Goal: Find specific page/section: Find specific page/section

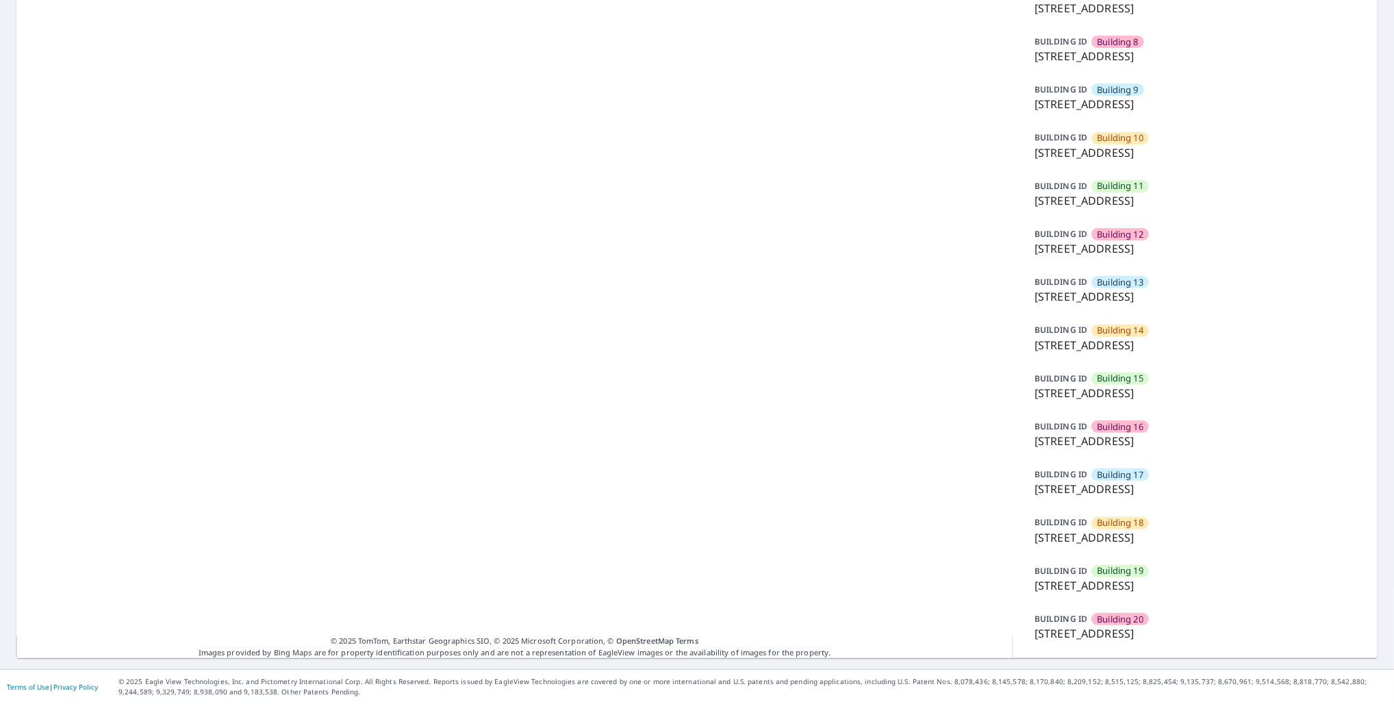
scroll to position [460, 0]
click at [1179, 436] on p "[STREET_ADDRESS]" at bounding box center [1195, 441] width 321 height 16
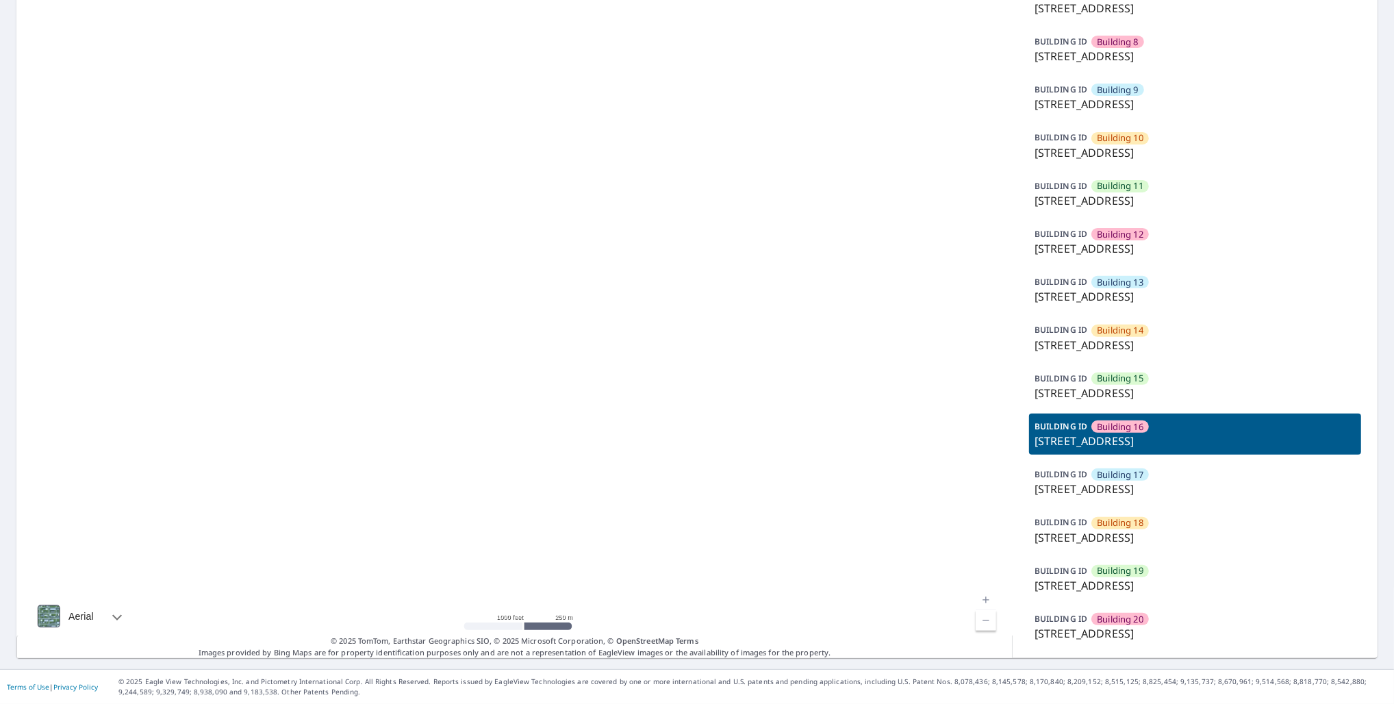
click at [633, 418] on div at bounding box center [514, 131] width 996 height 1054
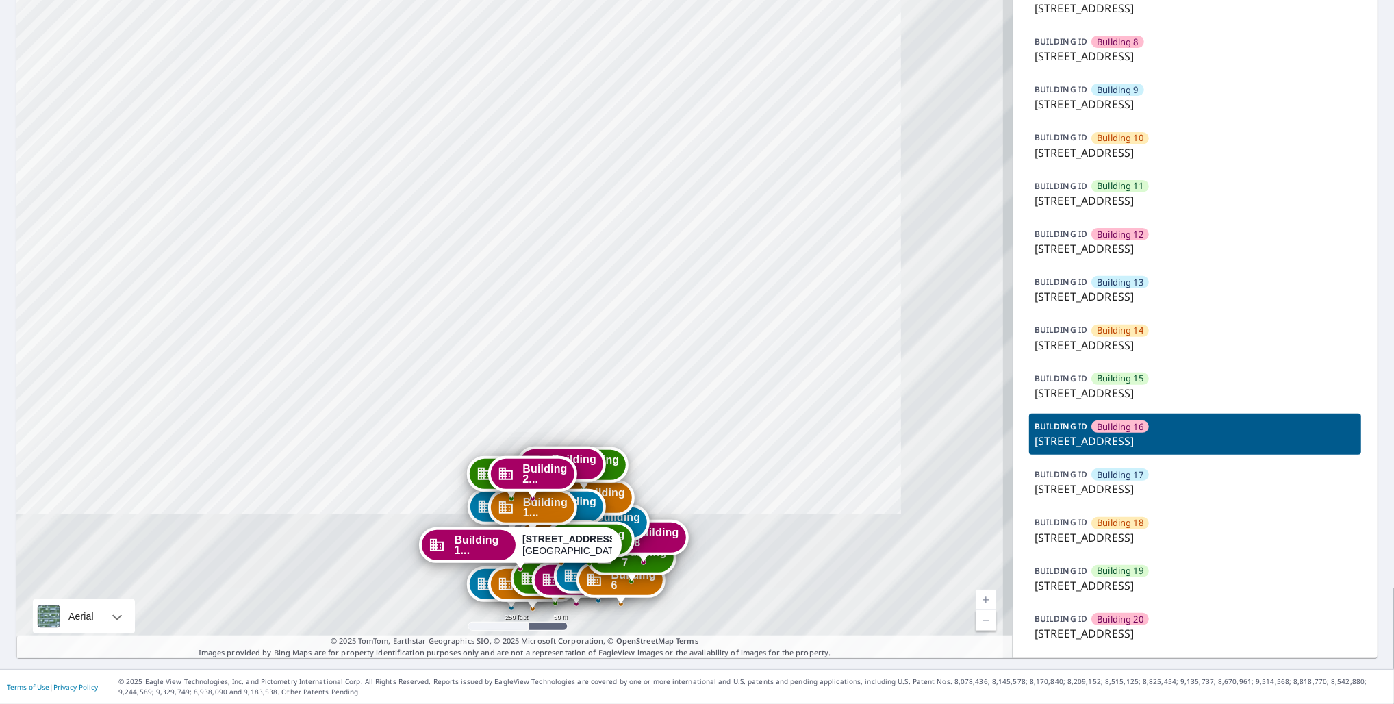
drag, startPoint x: 562, startPoint y: 83, endPoint x: 479, endPoint y: -16, distance: 129.3
click at [479, 0] on html "Dashboard Order History Order Building [GEOGRAPHIC_DATA][STREET_ADDRESS] [GEOGR…" at bounding box center [697, 352] width 1394 height 704
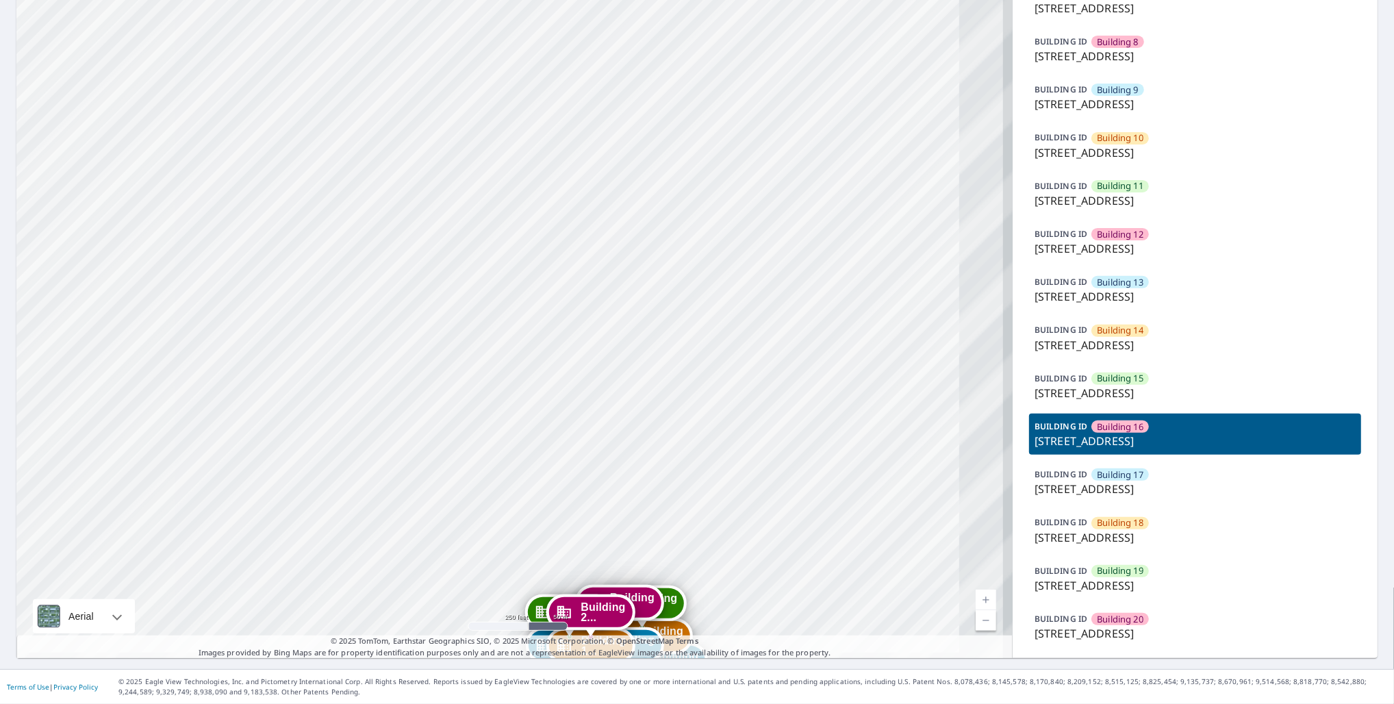
drag, startPoint x: 546, startPoint y: 192, endPoint x: 559, endPoint y: -55, distance: 247.6
click at [559, 0] on html "Dashboard Order History Order Building [GEOGRAPHIC_DATA][STREET_ADDRESS] [GEOGR…" at bounding box center [697, 352] width 1394 height 704
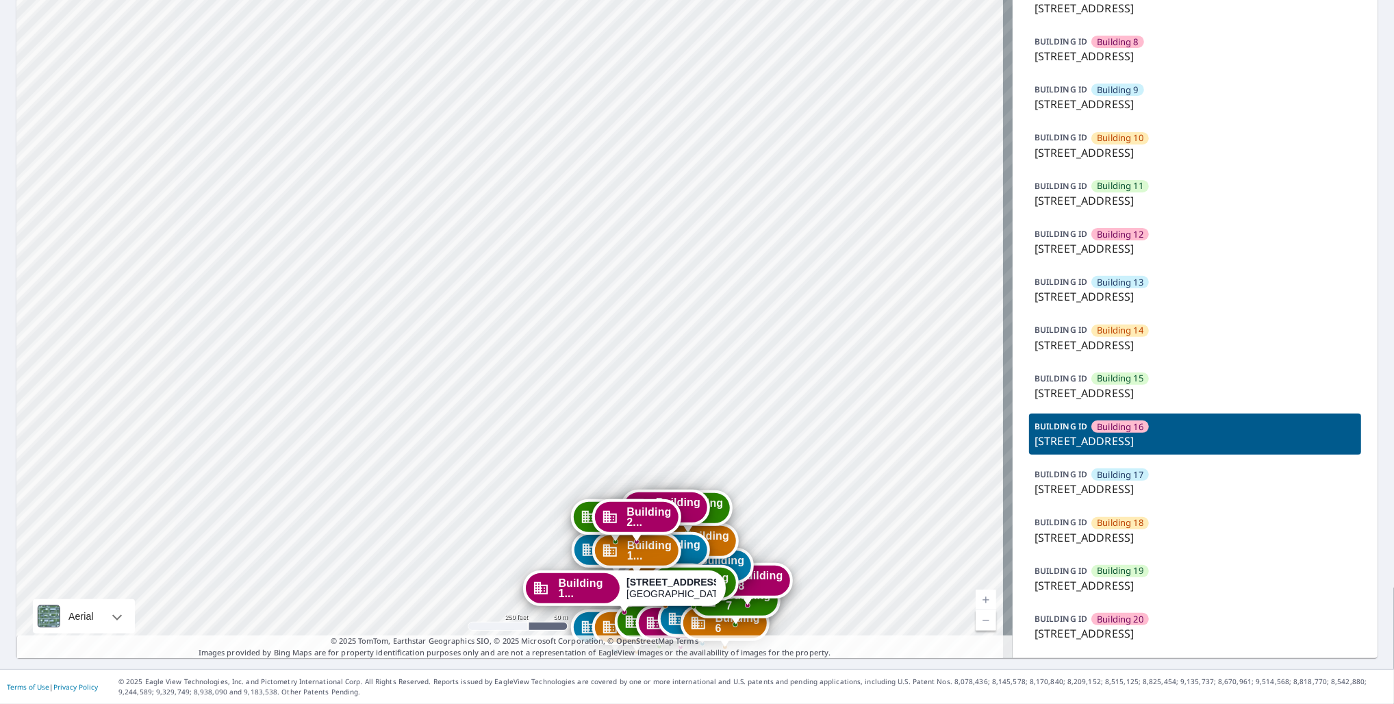
drag, startPoint x: 568, startPoint y: -105, endPoint x: 523, endPoint y: -138, distance: 56.8
click at [523, 0] on html "Dashboard Order History Order Building [GEOGRAPHIC_DATA][STREET_ADDRESS] [GEOGR…" at bounding box center [697, 352] width 1394 height 704
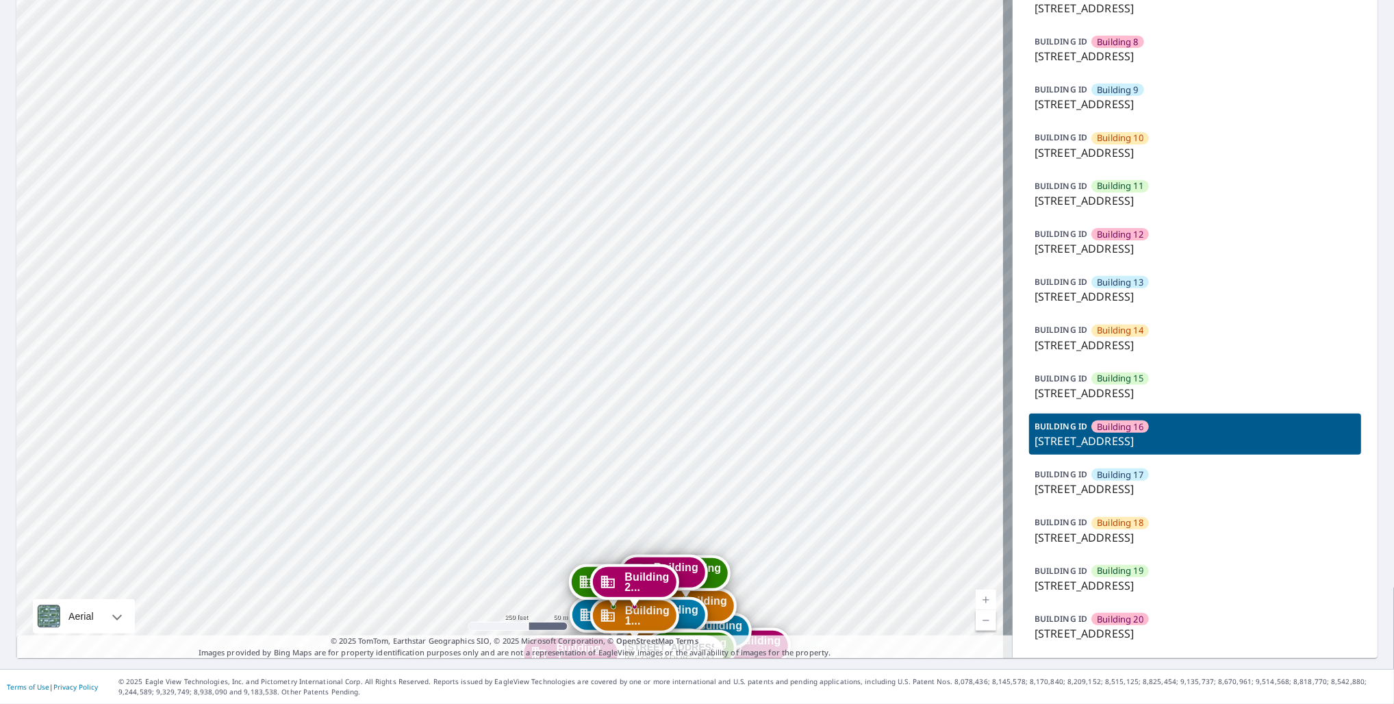
drag, startPoint x: 594, startPoint y: 114, endPoint x: 594, endPoint y: 105, distance: 8.9
click at [594, 112] on div "Building [GEOGRAPHIC_DATA][STREET_ADDRESS] [GEOGRAPHIC_DATA][STREET_ADDRESS] [G…" at bounding box center [514, 131] width 996 height 1054
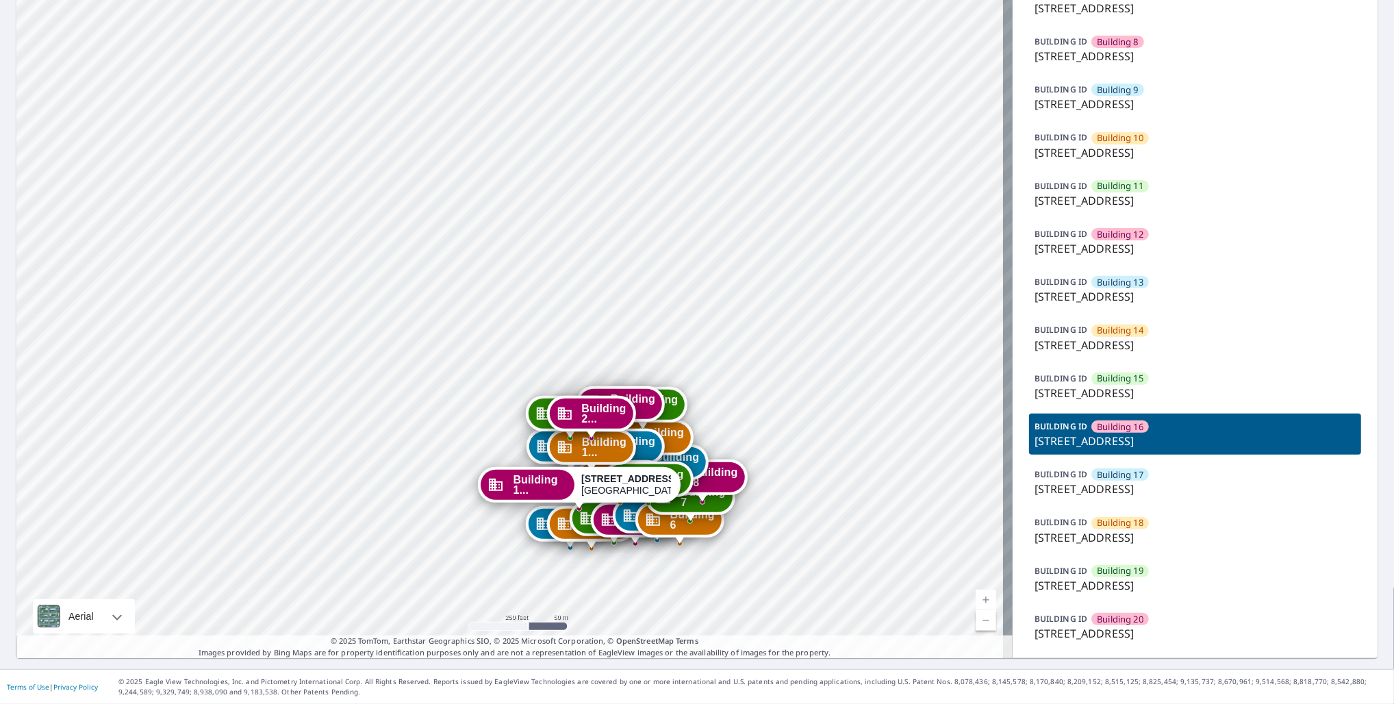
drag, startPoint x: 736, startPoint y: 223, endPoint x: 703, endPoint y: 97, distance: 130.2
click at [703, 97] on div "Building [GEOGRAPHIC_DATA][STREET_ADDRESS] [GEOGRAPHIC_DATA][STREET_ADDRESS] [G…" at bounding box center [514, 131] width 996 height 1054
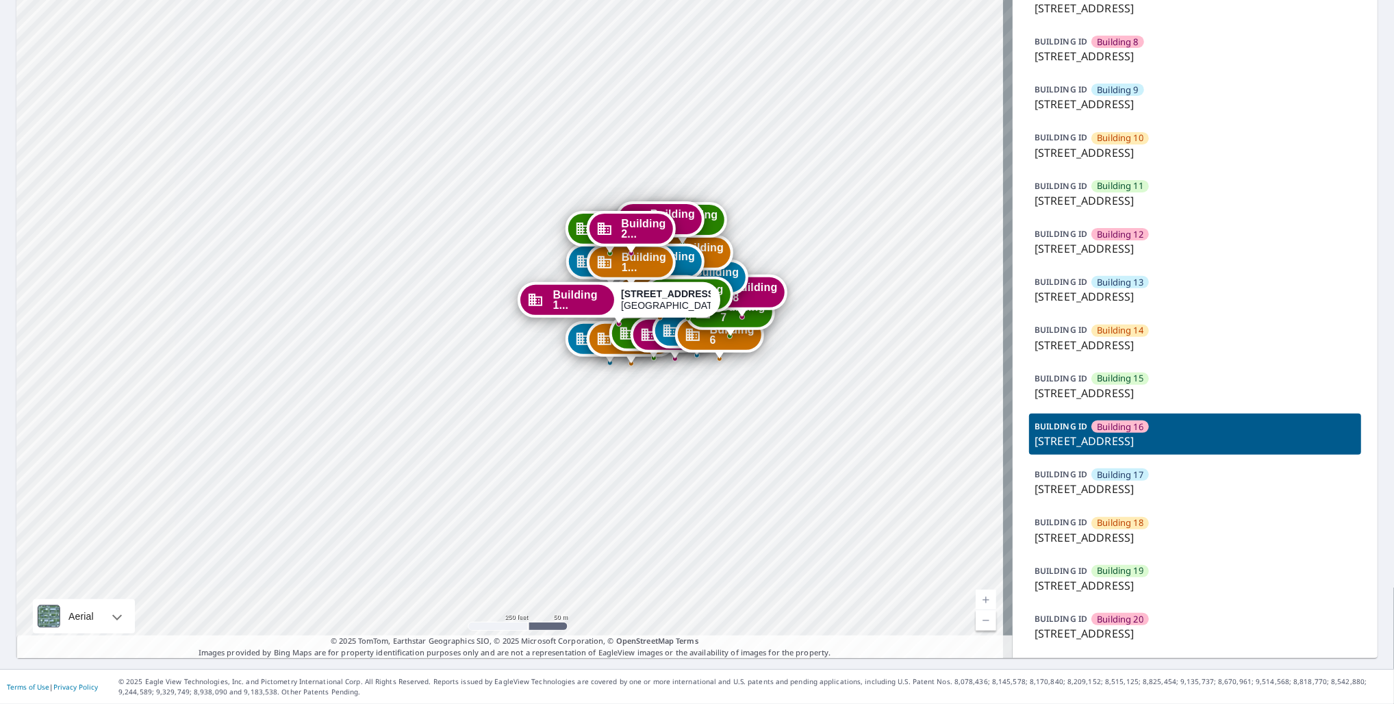
drag, startPoint x: 677, startPoint y: 240, endPoint x: 707, endPoint y: 140, distance: 103.8
click at [707, 140] on div "Building [GEOGRAPHIC_DATA][STREET_ADDRESS] [GEOGRAPHIC_DATA][STREET_ADDRESS] [G…" at bounding box center [514, 131] width 996 height 1054
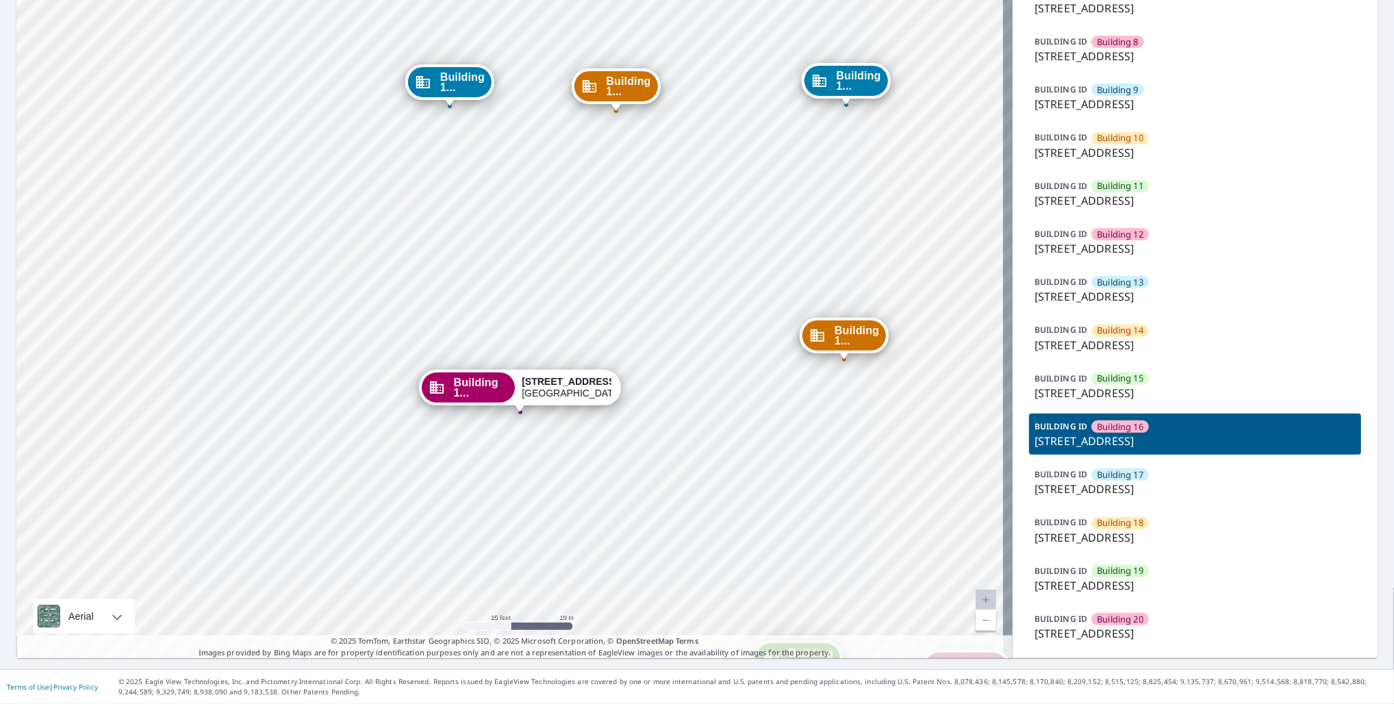
click at [1147, 285] on div "BUILDING [GEOGRAPHIC_DATA] [GEOGRAPHIC_DATA][STREET_ADDRESS]" at bounding box center [1195, 289] width 332 height 41
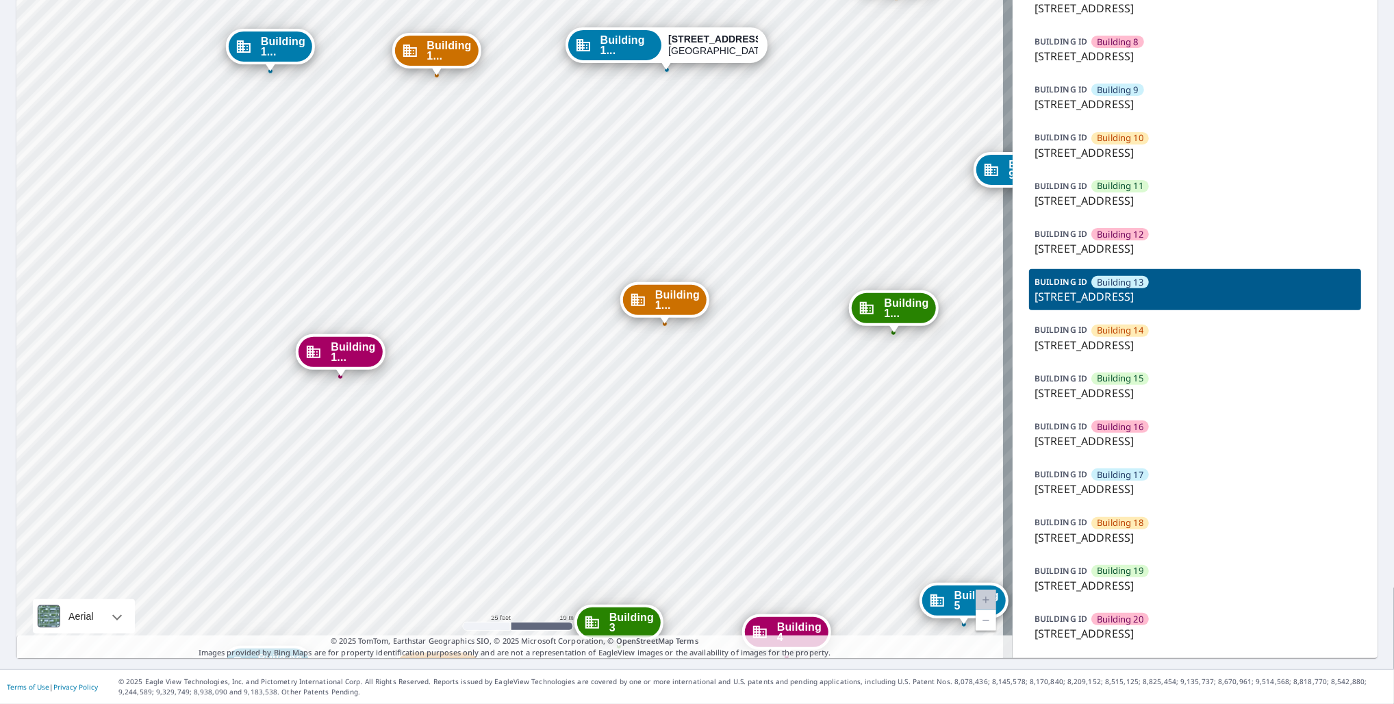
drag, startPoint x: 604, startPoint y: 419, endPoint x: 687, endPoint y: 392, distance: 87.1
click at [687, 392] on div "Building [GEOGRAPHIC_DATA][STREET_ADDRESS] [GEOGRAPHIC_DATA][STREET_ADDRESS] [G…" at bounding box center [514, 131] width 996 height 1054
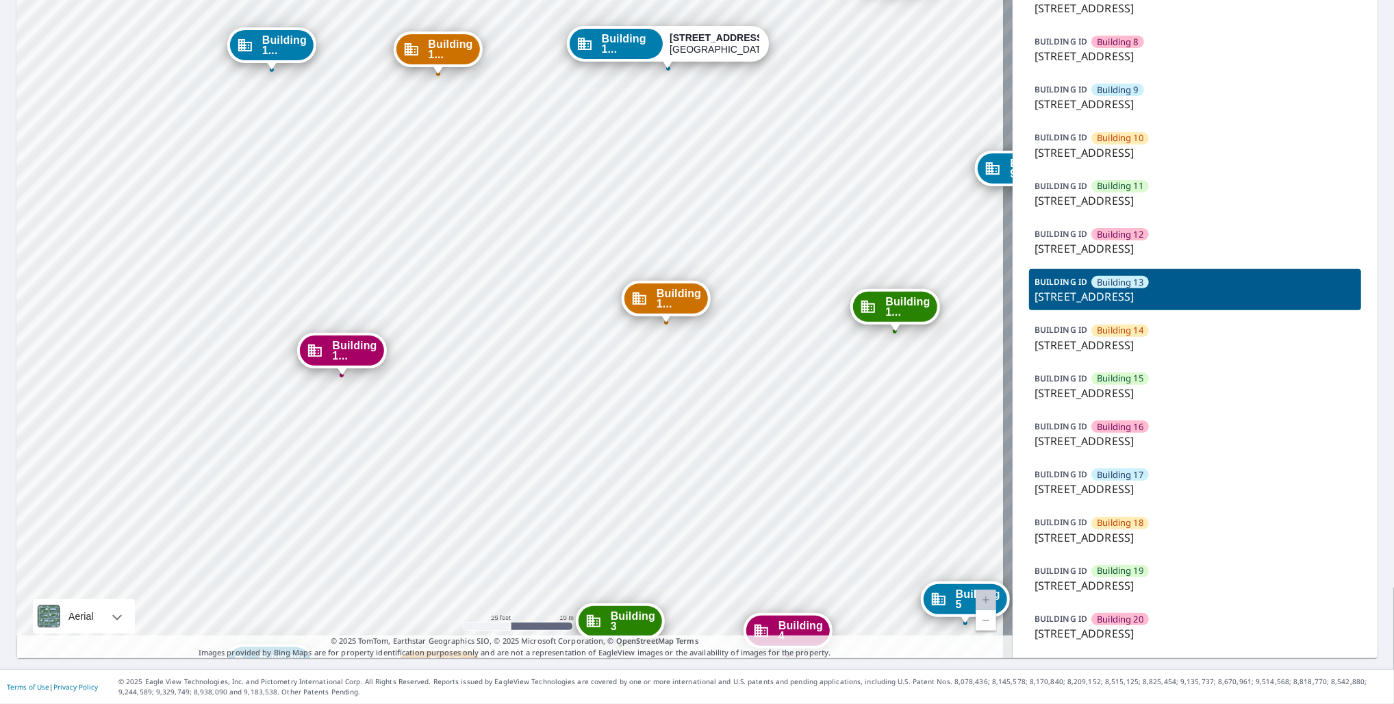
click at [1149, 423] on div "BUILDING [GEOGRAPHIC_DATA] [GEOGRAPHIC_DATA][STREET_ADDRESS]" at bounding box center [1195, 434] width 332 height 41
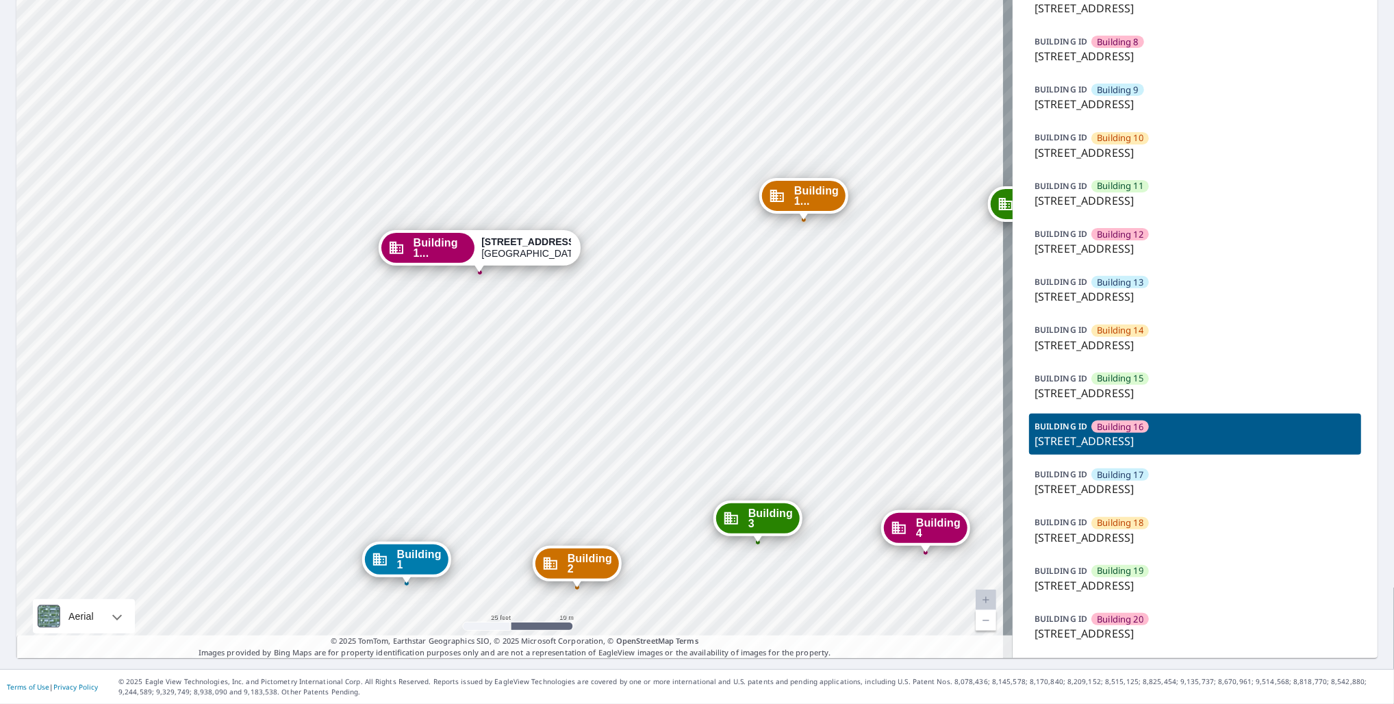
drag, startPoint x: 738, startPoint y: 234, endPoint x: 121, endPoint y: 305, distance: 620.4
click at [707, 379] on div "Building [GEOGRAPHIC_DATA][STREET_ADDRESS] [GEOGRAPHIC_DATA][STREET_ADDRESS] [G…" at bounding box center [514, 131] width 996 height 1054
